Goal: Check status: Check status

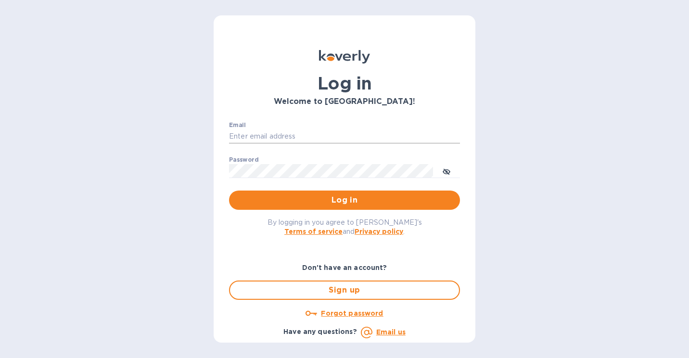
click at [294, 138] on input "Email" at bounding box center [344, 136] width 231 height 14
type input "mike@sanfrandesign.com"
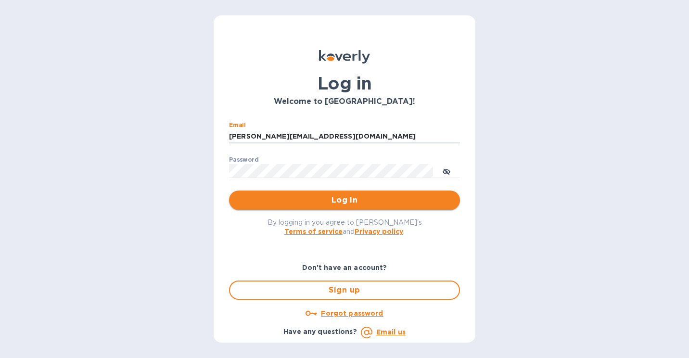
click at [311, 192] on button "Log in" at bounding box center [344, 200] width 231 height 19
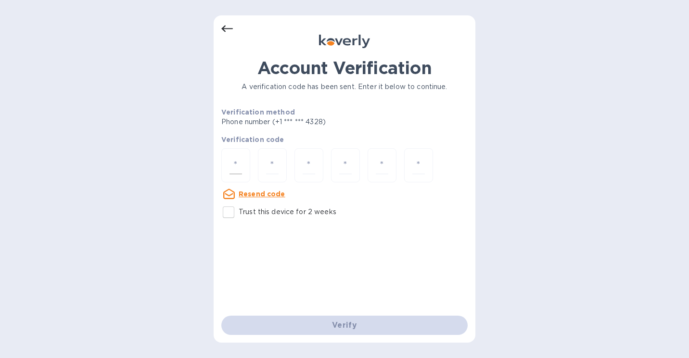
click at [235, 165] on input "number" at bounding box center [236, 165] width 13 height 18
type input "4"
type input "6"
type input "1"
type input "2"
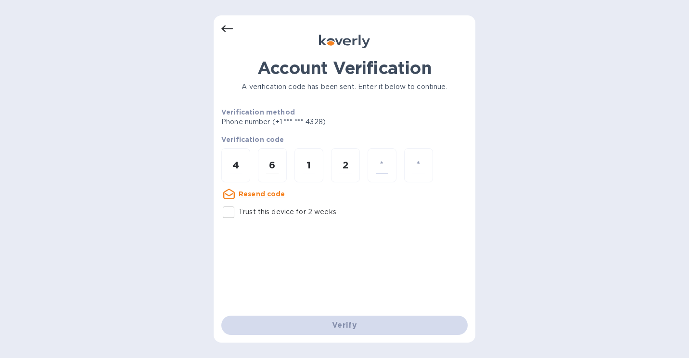
type input "3"
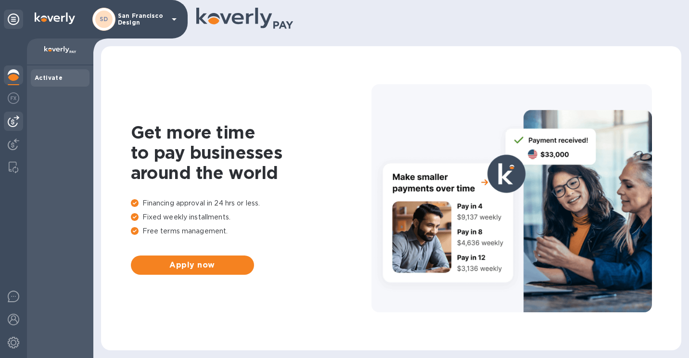
click at [18, 123] on img at bounding box center [14, 121] width 12 height 12
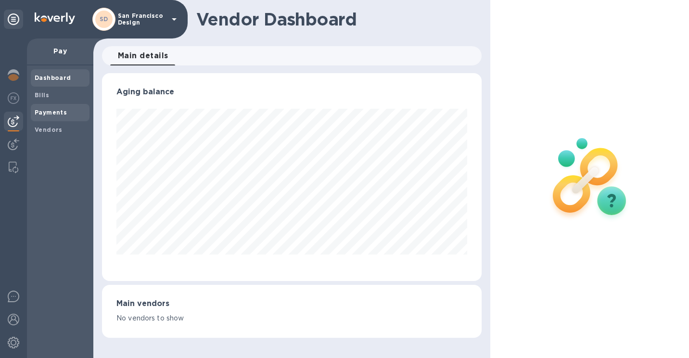
scroll to position [208, 380]
click at [52, 111] on b "Payments" at bounding box center [51, 112] width 32 height 7
